Goal: Task Accomplishment & Management: Use online tool/utility

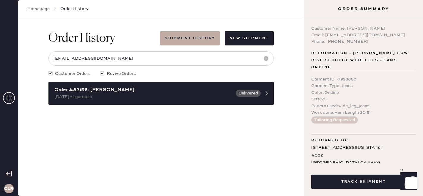
click at [42, 11] on link "Homepage" at bounding box center [38, 9] width 22 height 6
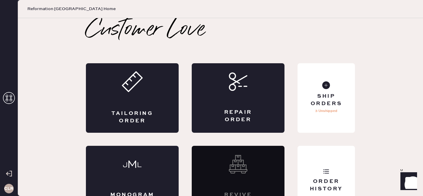
click at [12, 97] on use at bounding box center [9, 98] width 12 height 12
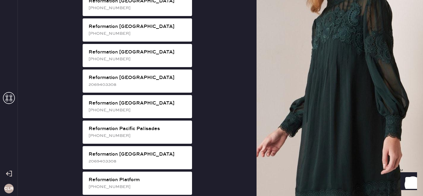
scroll to position [740, 0]
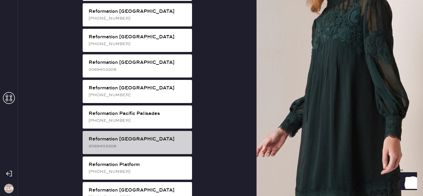
click at [116, 143] on div "2069403308" at bounding box center [138, 146] width 99 height 7
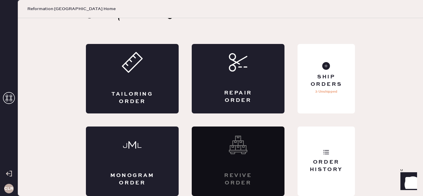
scroll to position [19, 0]
click at [319, 152] on div "Order History" at bounding box center [325, 162] width 57 height 70
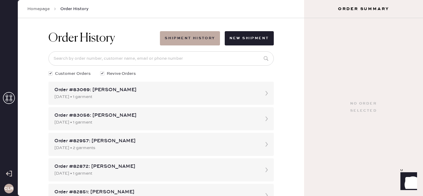
click at [40, 8] on link "Homepage" at bounding box center [38, 9] width 22 height 6
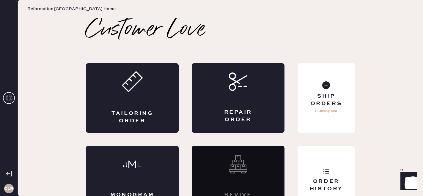
click at [10, 99] on icon at bounding box center [9, 98] width 12 height 12
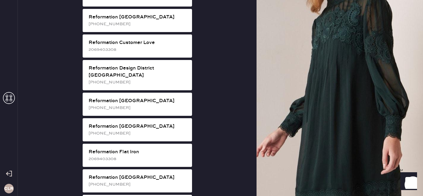
scroll to position [286, 0]
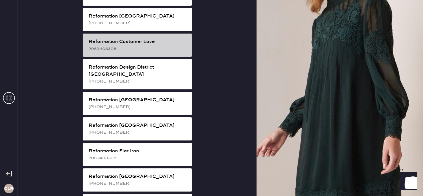
click at [174, 45] on div "2069403308" at bounding box center [138, 48] width 99 height 7
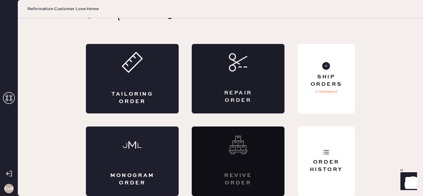
click at [257, 89] on div "Repair Order" at bounding box center [237, 96] width 45 height 15
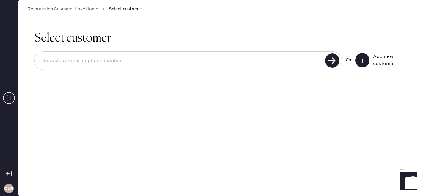
click at [255, 63] on input at bounding box center [180, 61] width 285 height 14
paste input "[EMAIL_ADDRESS][DOMAIN_NAME]"
type input "[EMAIL_ADDRESS][DOMAIN_NAME]"
click at [336, 62] on use at bounding box center [332, 60] width 14 height 14
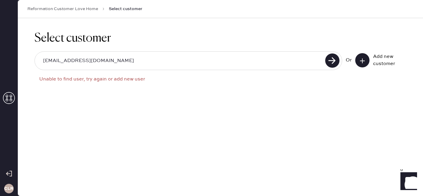
click at [362, 57] on button at bounding box center [362, 60] width 14 height 14
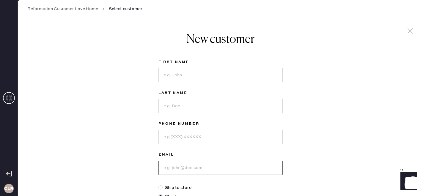
click at [175, 165] on input at bounding box center [220, 168] width 124 height 14
paste input "[EMAIL_ADDRESS][DOMAIN_NAME]"
type input "[EMAIL_ADDRESS][DOMAIN_NAME]"
click at [176, 81] on input at bounding box center [220, 75] width 124 height 14
paste input "[PERSON_NAME]"
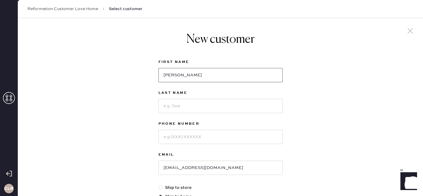
click at [189, 76] on input "[PERSON_NAME]" at bounding box center [220, 75] width 124 height 14
type input "[PERSON_NAME]"
click at [169, 107] on input at bounding box center [220, 106] width 124 height 14
paste input "Fox"
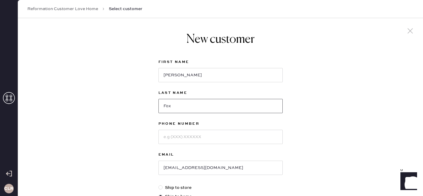
type input "Fox"
click at [165, 142] on input at bounding box center [220, 137] width 124 height 14
paste input "[PHONE_NUMBER]"
click at [173, 135] on input "[PHONE_NUMBER]" at bounding box center [220, 137] width 124 height 14
click at [164, 135] on input "([PHONE_NUMBER]" at bounding box center [220, 137] width 124 height 14
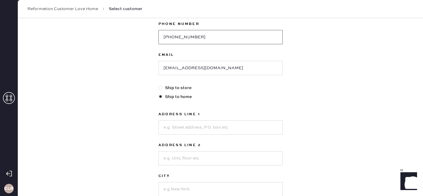
scroll to position [104, 0]
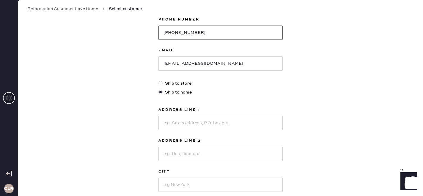
type input "[PHONE_NUMBER]"
click at [186, 122] on input at bounding box center [220, 123] width 124 height 14
paste input "[STREET_ADDRESS]"
type input "[STREET_ADDRESS]"
click at [172, 152] on input at bounding box center [220, 154] width 124 height 14
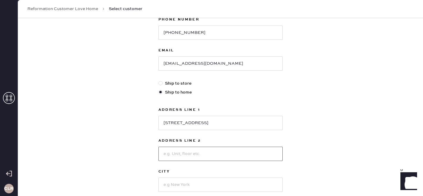
paste input "PMB 245"
type input "PMB 245"
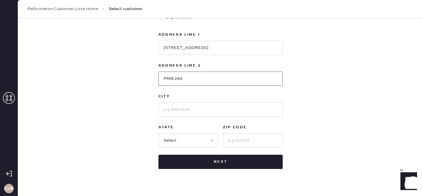
scroll to position [190, 0]
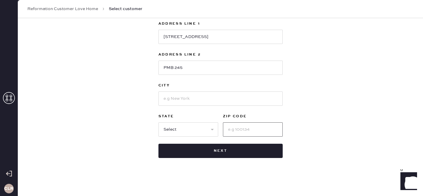
click at [248, 125] on input at bounding box center [253, 129] width 60 height 14
paste input "45056"
type input "45056"
click at [185, 96] on input at bounding box center [220, 99] width 124 height 14
type input "[GEOGRAPHIC_DATA]"
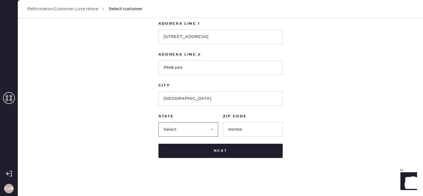
click at [196, 136] on select "Select AK AL AR AZ CA CO CT [GEOGRAPHIC_DATA] DE FL [GEOGRAPHIC_DATA] HI [GEOGR…" at bounding box center [188, 129] width 60 height 14
select select "OH"
click at [158, 122] on select "Select AK AL AR AZ CA CO CT [GEOGRAPHIC_DATA] DE FL [GEOGRAPHIC_DATA] HI [GEOGR…" at bounding box center [188, 129] width 60 height 14
click at [167, 93] on input "[GEOGRAPHIC_DATA]" at bounding box center [220, 99] width 124 height 14
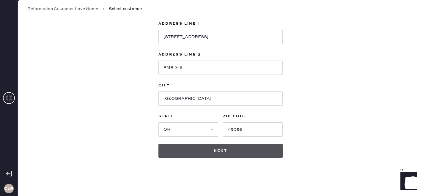
click at [224, 153] on button "Next" at bounding box center [220, 151] width 124 height 14
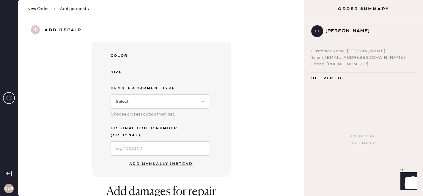
click at [166, 158] on button "Add manually instead" at bounding box center [161, 164] width 70 height 12
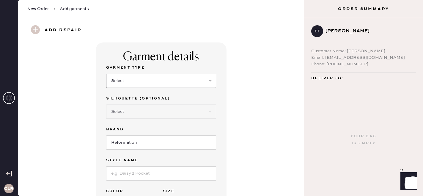
click at [122, 83] on select "Select Basic Skirt Jeans Leggings Pants Shorts Basic Sleeved Dress Basic Sleeve…" at bounding box center [161, 81] width 110 height 14
select select "31"
click at [106, 74] on select "Select Basic Skirt Jeans Leggings Pants Shorts Basic Sleeved Dress Basic Sleeve…" at bounding box center [161, 81] width 110 height 14
click at [124, 174] on input at bounding box center [161, 173] width 110 height 14
paste input "June Low Rise Linen Short"
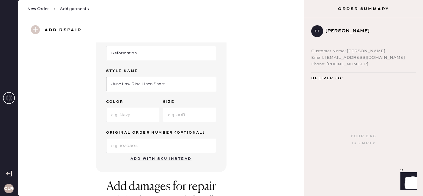
scroll to position [90, 0]
type input "June Low Rise Linen Short"
click at [124, 117] on input at bounding box center [132, 115] width 53 height 14
paste input "White"
type input "White"
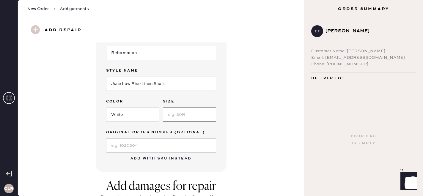
click at [183, 110] on input at bounding box center [189, 115] width 53 height 14
type input "4"
click at [160, 145] on input at bounding box center [161, 145] width 110 height 14
paste input "S27738421"
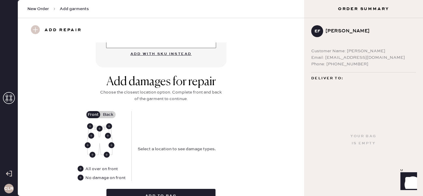
scroll to position [196, 0]
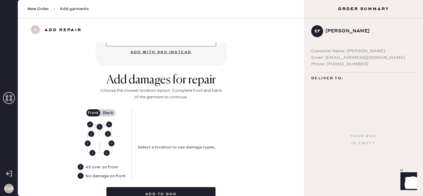
type input "S27738421"
click at [81, 176] on use at bounding box center [81, 176] width 6 height 6
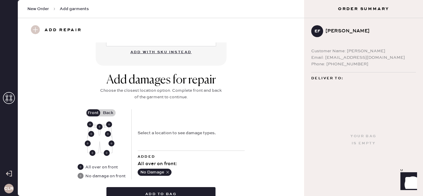
click at [105, 111] on label "Back" at bounding box center [108, 112] width 15 height 7
click at [108, 113] on input "Back" at bounding box center [108, 113] width 0 height 0
click at [94, 113] on label "Front" at bounding box center [93, 112] width 15 height 7
click at [93, 113] on input "Front" at bounding box center [93, 113] width 0 height 0
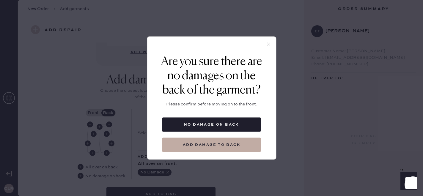
click at [267, 42] on icon at bounding box center [268, 44] width 5 height 5
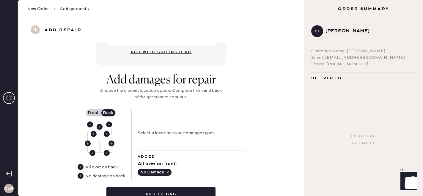
click at [100, 125] on use at bounding box center [100, 127] width 6 height 6
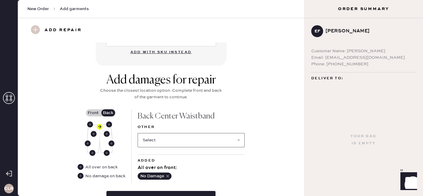
click at [157, 141] on select "Select Broken / Ripped Hem Broken Beads Broken Belt Loop Broken Button Broken E…" at bounding box center [191, 140] width 107 height 14
select select "1322"
click at [138, 133] on select "Select Broken / Ripped Hem Broken Beads Broken Belt Loop Broken Button Broken E…" at bounding box center [191, 140] width 107 height 14
select select
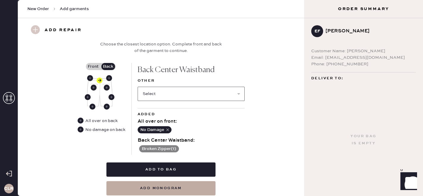
scroll to position [248, 0]
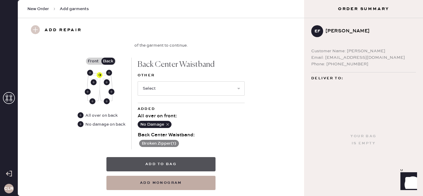
click at [206, 163] on button "Add to bag" at bounding box center [160, 164] width 109 height 14
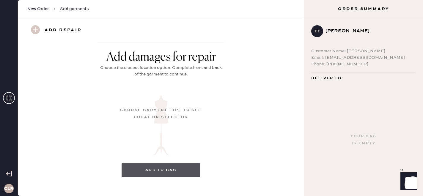
scroll to position [96, 0]
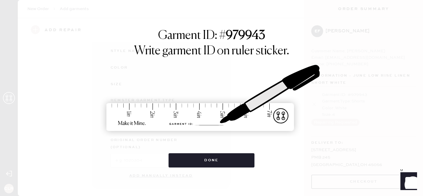
click at [206, 163] on button "Done" at bounding box center [211, 160] width 86 height 14
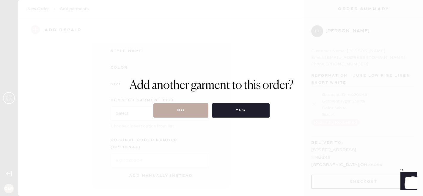
click at [185, 107] on button "No" at bounding box center [180, 110] width 55 height 14
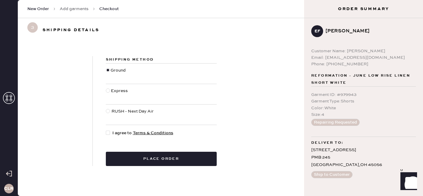
click at [106, 130] on div "Shipping Method Ground Express RUSH - Next Day Air I agree to Terms & Condition…" at bounding box center [161, 111] width 137 height 110
click at [108, 135] on div at bounding box center [108, 133] width 4 height 4
click at [106, 130] on input "I agree to Terms & Conditions" at bounding box center [106, 130] width 0 height 0
checkbox input "true"
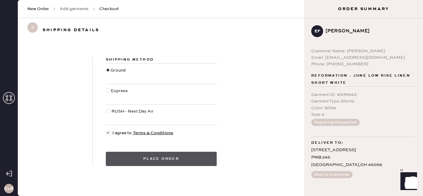
click at [142, 161] on button "Place order" at bounding box center [161, 159] width 111 height 14
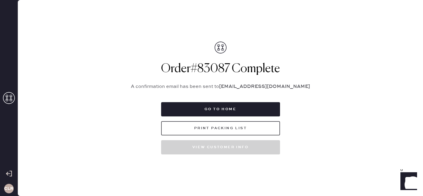
click at [221, 128] on button "Print Packing List" at bounding box center [220, 128] width 119 height 14
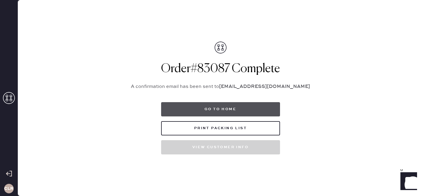
click at [241, 110] on button "Go to home" at bounding box center [220, 109] width 119 height 14
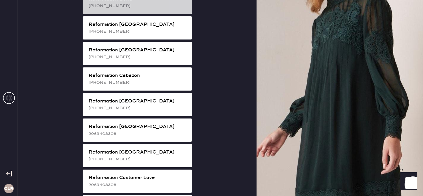
scroll to position [174, 0]
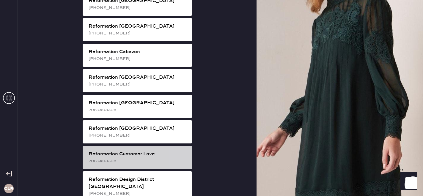
click at [149, 158] on div "2069403308" at bounding box center [138, 161] width 99 height 7
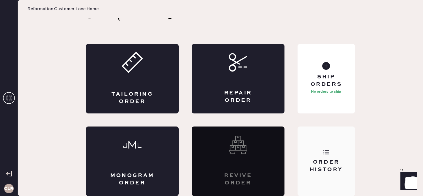
click at [346, 156] on div "Order History" at bounding box center [325, 162] width 57 height 70
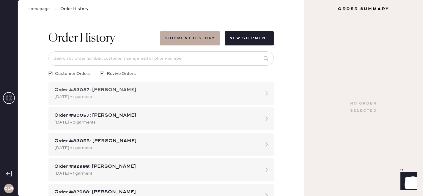
click at [141, 89] on div "Order #83087: [PERSON_NAME]" at bounding box center [155, 89] width 203 height 7
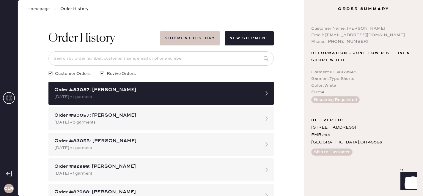
click at [184, 34] on button "Shipment History" at bounding box center [190, 38] width 60 height 14
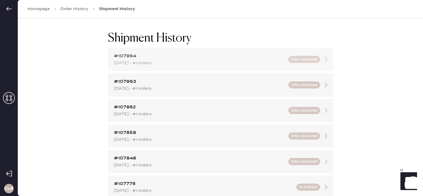
click at [219, 57] on div "#107994" at bounding box center [199, 56] width 171 height 7
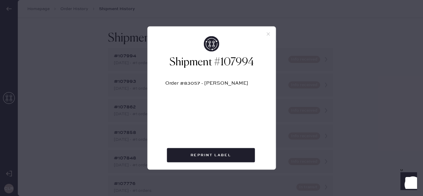
click at [267, 34] on icon at bounding box center [267, 33] width 5 height 5
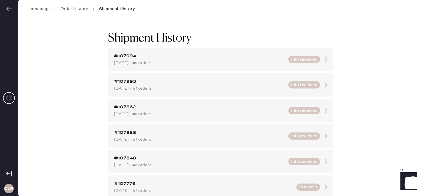
click at [70, 11] on link "Order History" at bounding box center [74, 9] width 28 height 6
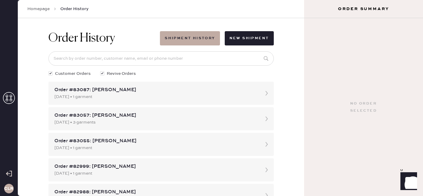
click at [35, 8] on link "Homepage" at bounding box center [38, 9] width 22 height 6
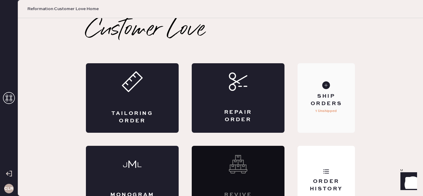
click at [330, 91] on div "Ship Orders 1 Unshipped" at bounding box center [325, 98] width 57 height 70
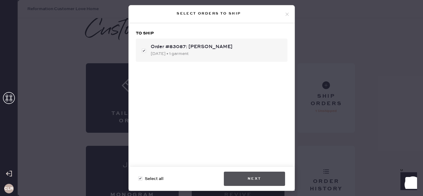
click at [262, 174] on button "Next" at bounding box center [254, 179] width 61 height 14
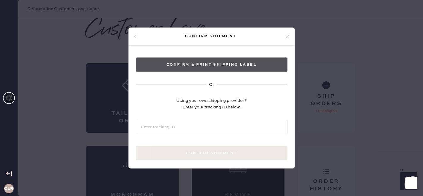
click at [224, 62] on button "Confirm & Print shipping label" at bounding box center [212, 65] width 152 height 14
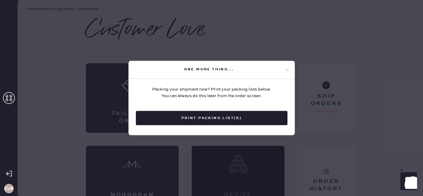
click at [290, 68] on div "One more thing..." at bounding box center [212, 70] width 166 height 18
click at [286, 69] on icon at bounding box center [286, 69] width 5 height 5
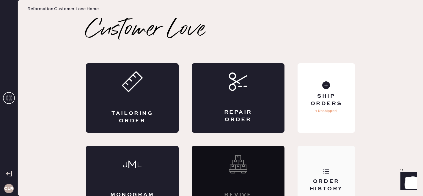
click at [333, 175] on div "Order History" at bounding box center [325, 181] width 57 height 70
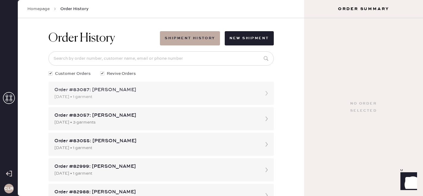
click at [193, 89] on div "Order #83087: [PERSON_NAME]" at bounding box center [155, 89] width 203 height 7
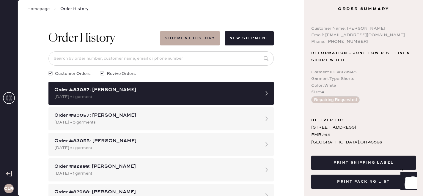
scroll to position [26, 0]
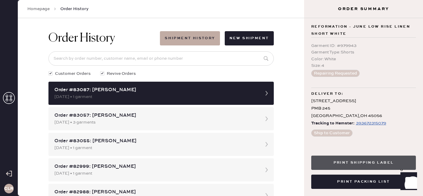
click at [368, 160] on button "Print Shipping Label" at bounding box center [363, 163] width 105 height 14
